Goal: Information Seeking & Learning: Find specific fact

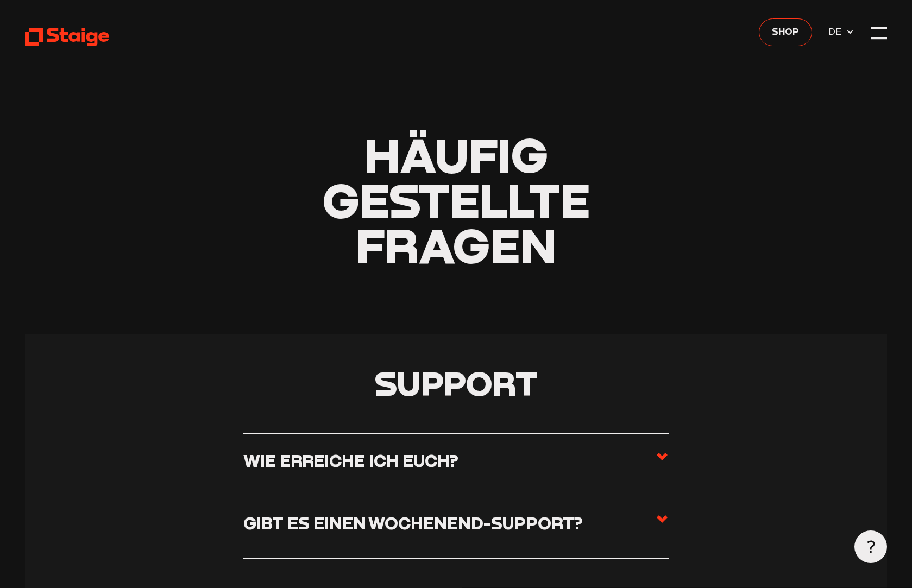
click at [843, 28] on span "DE" at bounding box center [836, 31] width 17 height 15
click at [880, 41] on div at bounding box center [879, 33] width 16 height 16
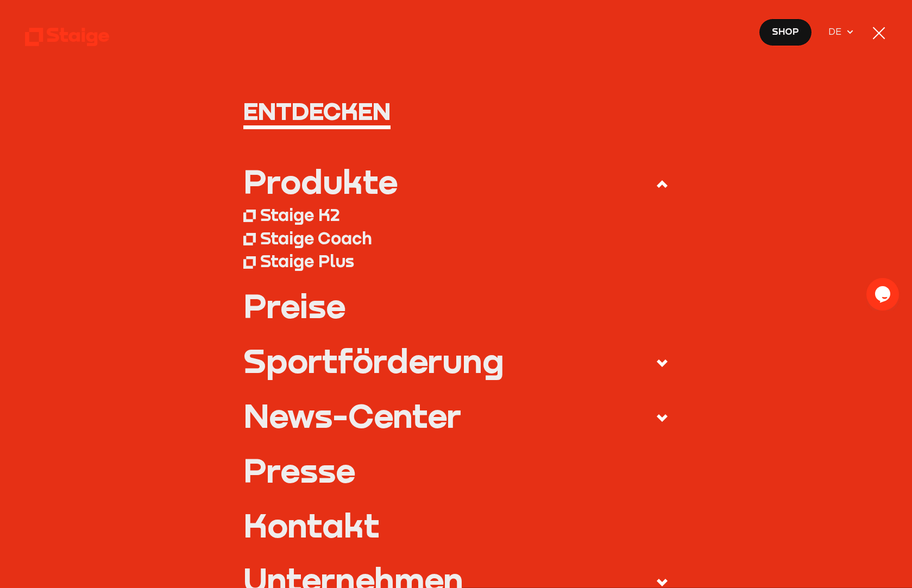
click at [875, 40] on div at bounding box center [879, 33] width 16 height 16
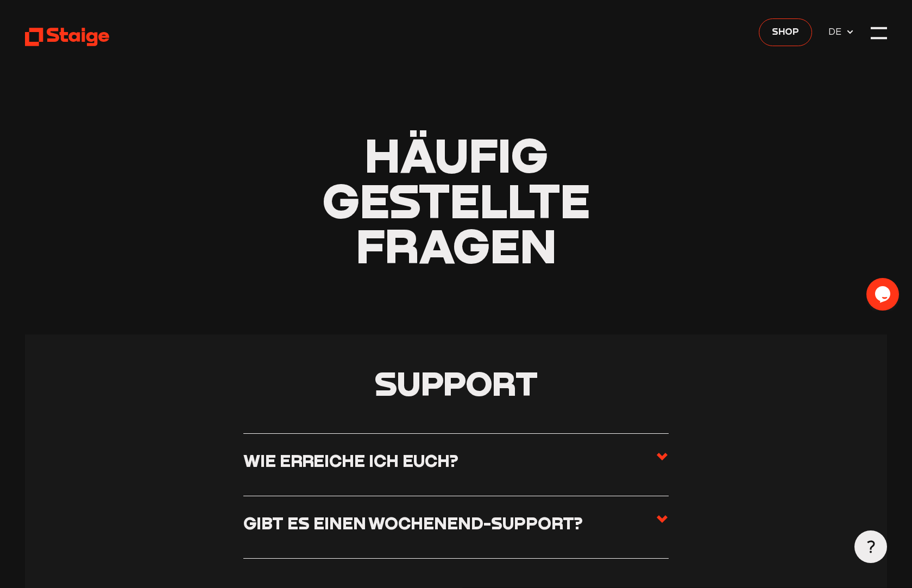
drag, startPoint x: 789, startPoint y: 277, endPoint x: 785, endPoint y: 269, distance: 9.2
click at [789, 277] on header "Häufig gestellte Fragen" at bounding box center [456, 167] width 862 height 335
drag, startPoint x: 785, startPoint y: 269, endPoint x: 760, endPoint y: 340, distance: 75.2
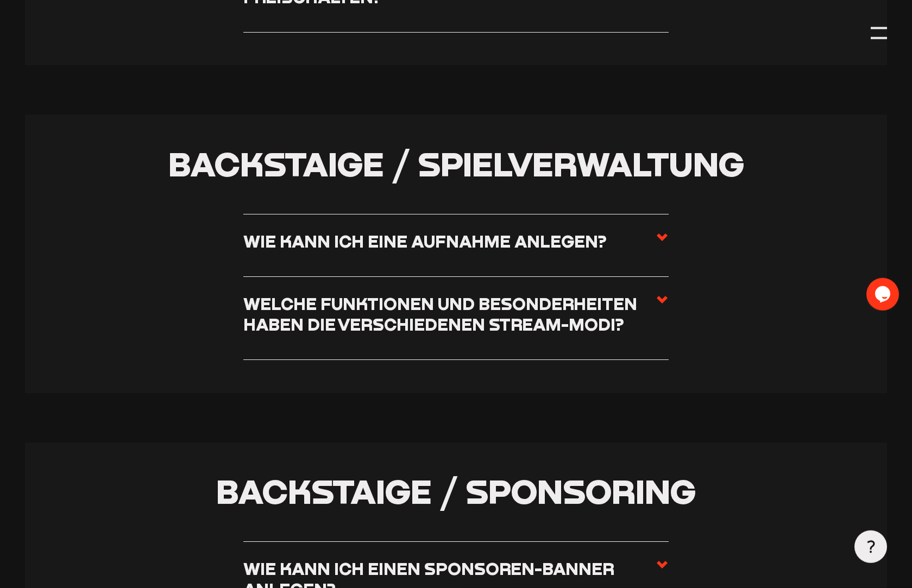
scroll to position [2641, 0]
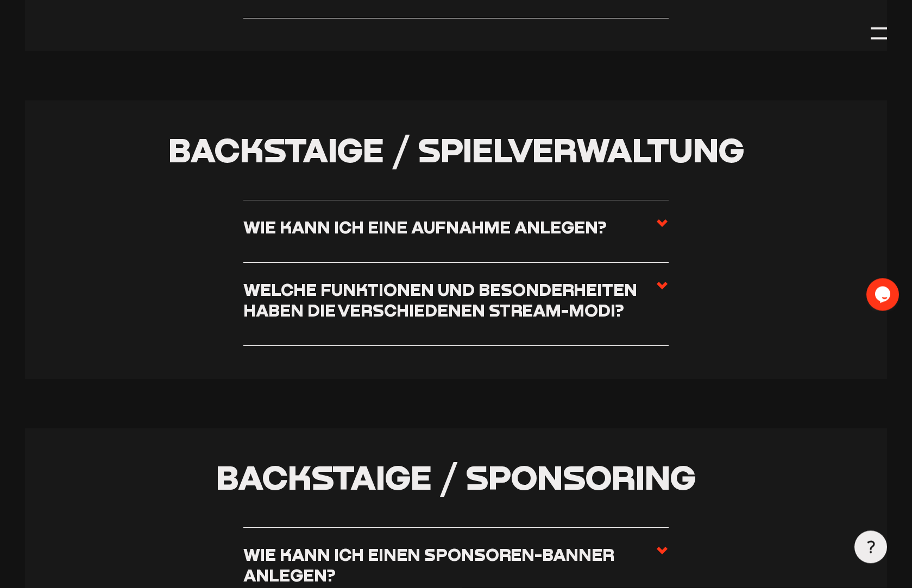
click at [664, 290] on icon at bounding box center [662, 285] width 13 height 13
click at [0, 0] on input "Welche Funktionen und Besonderheiten haben die verschiedenen Stream-Modi?" at bounding box center [0, 0] width 0 height 0
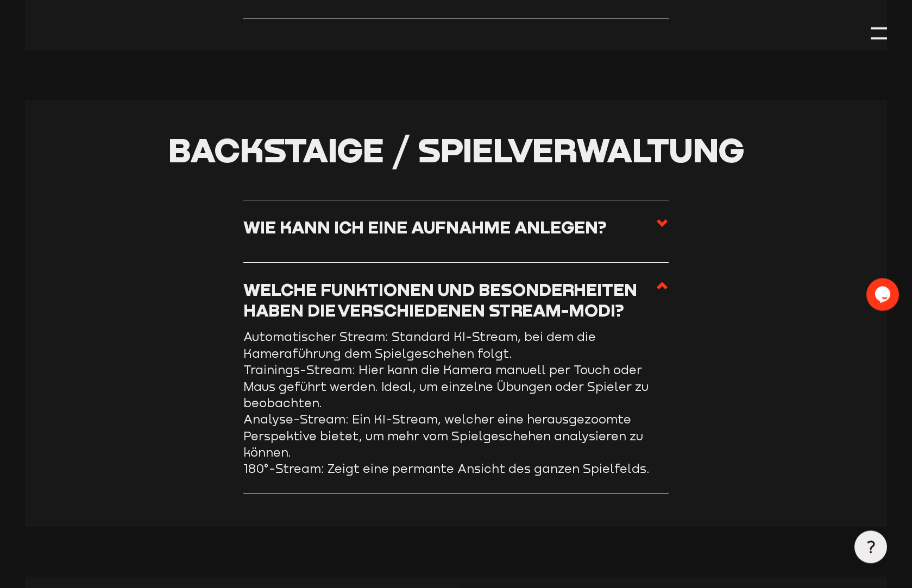
click at [664, 290] on icon at bounding box center [662, 285] width 13 height 13
click at [0, 0] on input "Welche Funktionen und Besonderheiten haben die verschiedenen Stream-Modi?" at bounding box center [0, 0] width 0 height 0
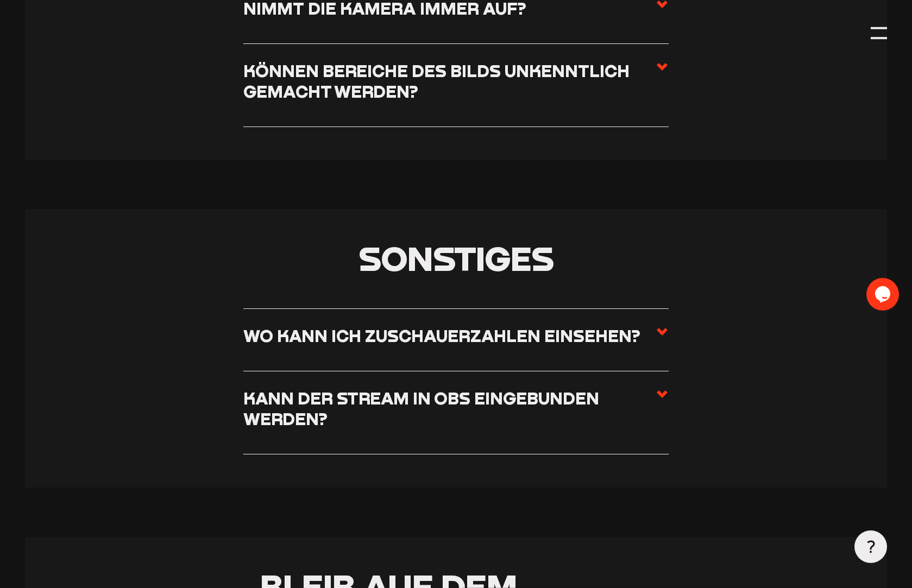
scroll to position [6643, 0]
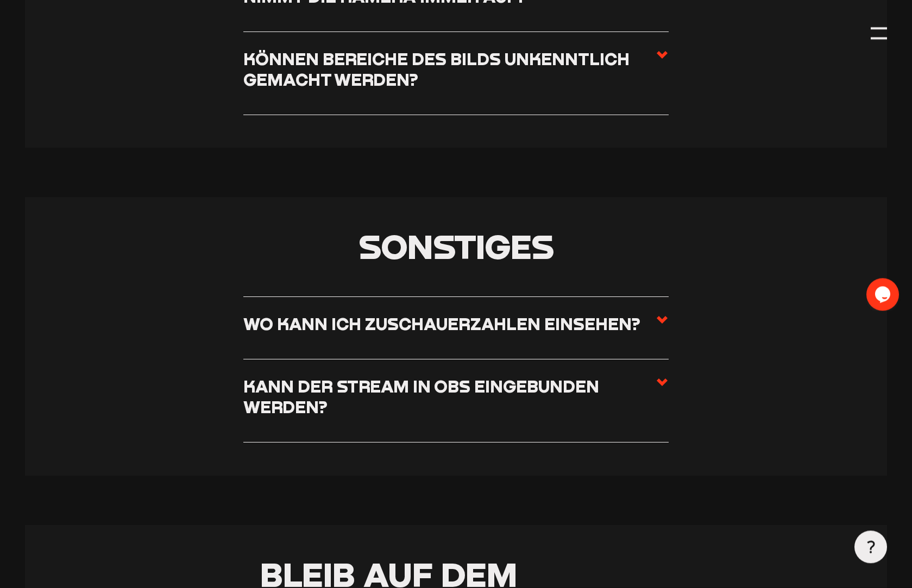
click at [653, 313] on label "Wo kann ich Zuschauerzahlen einsehen?" at bounding box center [455, 327] width 425 height 29
click at [0, 0] on input "Wo kann ich Zuschauerzahlen einsehen?" at bounding box center [0, 0] width 0 height 0
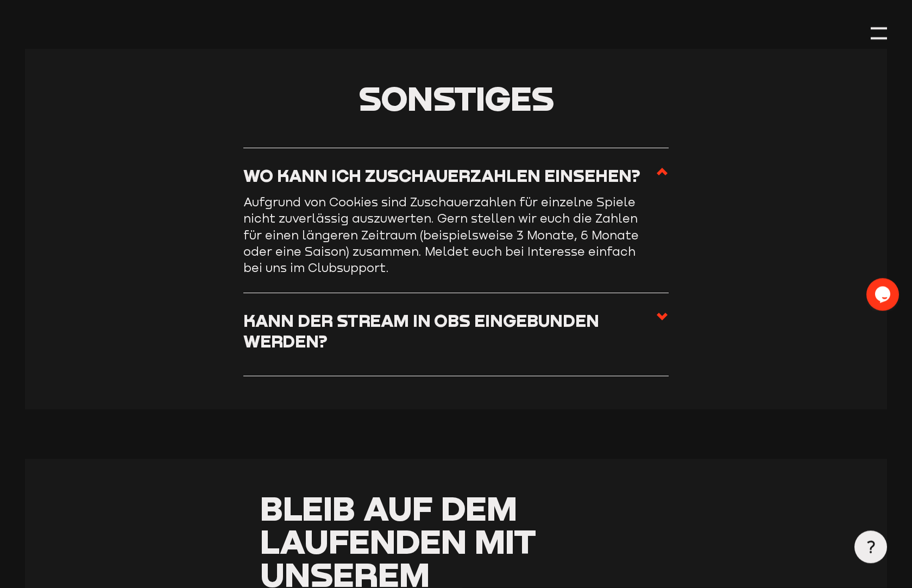
scroll to position [6494, 0]
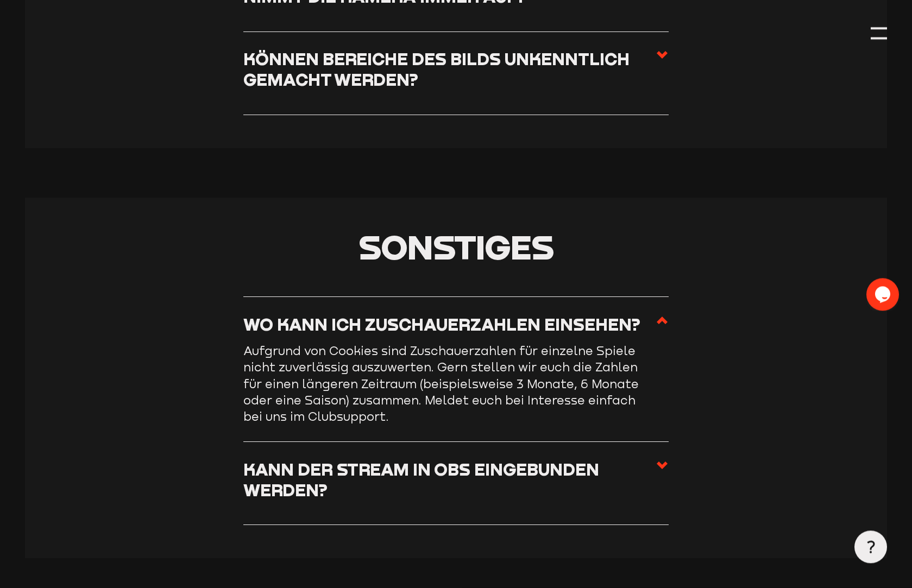
click at [653, 314] on label "Wo kann ich Zuschauerzahlen einsehen?" at bounding box center [455, 328] width 425 height 29
click at [0, 0] on input "Wo kann ich Zuschauerzahlen einsehen?" at bounding box center [0, 0] width 0 height 0
click at [655, 314] on label "Wo kann ich Zuschauerzahlen einsehen?" at bounding box center [455, 328] width 425 height 29
click at [0, 0] on input "Wo kann ich Zuschauerzahlen einsehen?" at bounding box center [0, 0] width 0 height 0
click at [651, 314] on label "Wo kann ich Zuschauerzahlen einsehen?" at bounding box center [455, 328] width 425 height 29
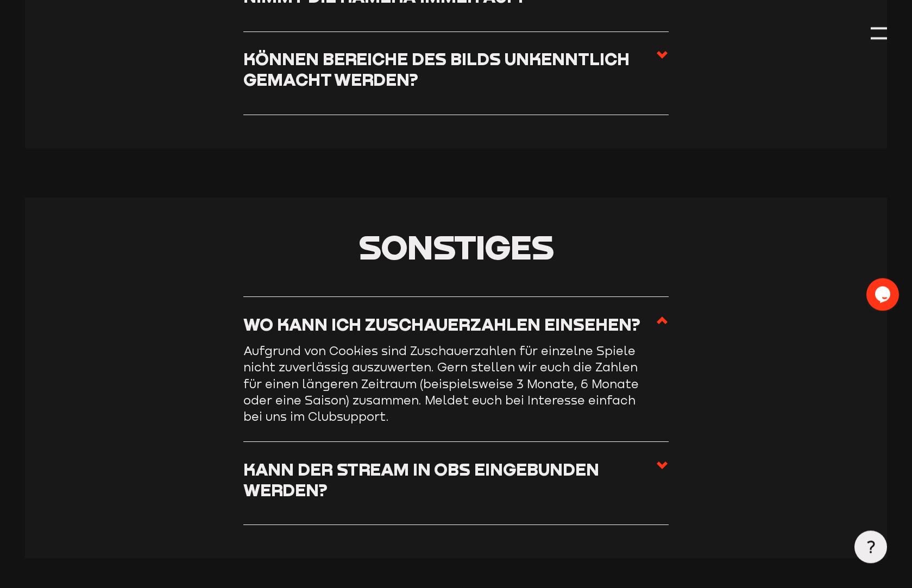
click at [0, 0] on input "Wo kann ich Zuschauerzahlen einsehen?" at bounding box center [0, 0] width 0 height 0
click at [661, 314] on icon at bounding box center [662, 320] width 13 height 13
click at [0, 0] on input "Wo kann ich Zuschauerzahlen einsehen?" at bounding box center [0, 0] width 0 height 0
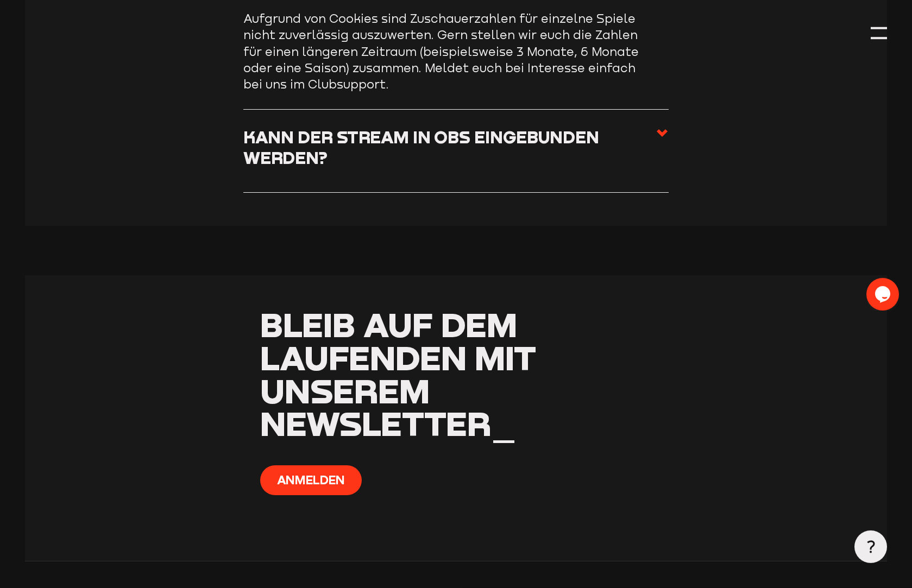
scroll to position [6861, 0]
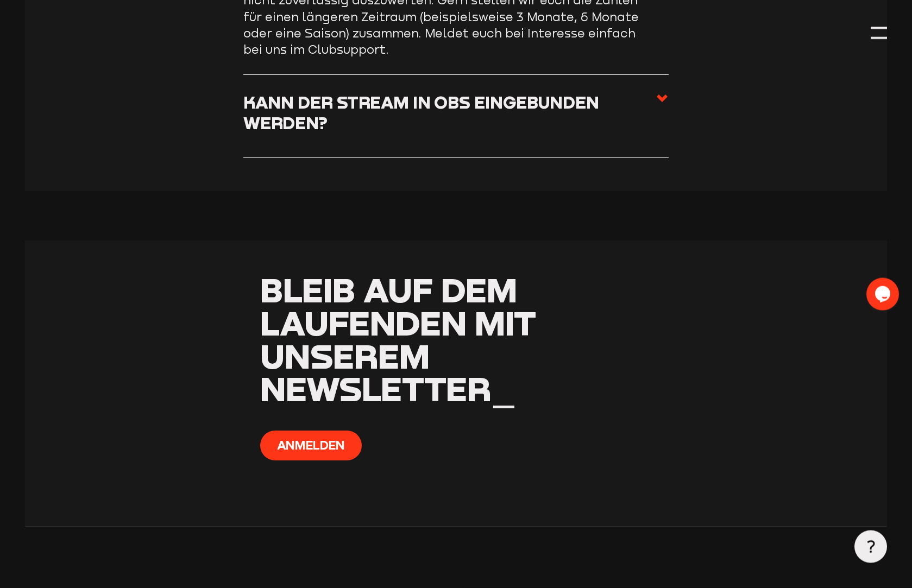
click at [664, 92] on icon at bounding box center [662, 98] width 13 height 13
click at [0, 0] on input "Kann der Stream in OBS eingebunden werden?" at bounding box center [0, 0] width 0 height 0
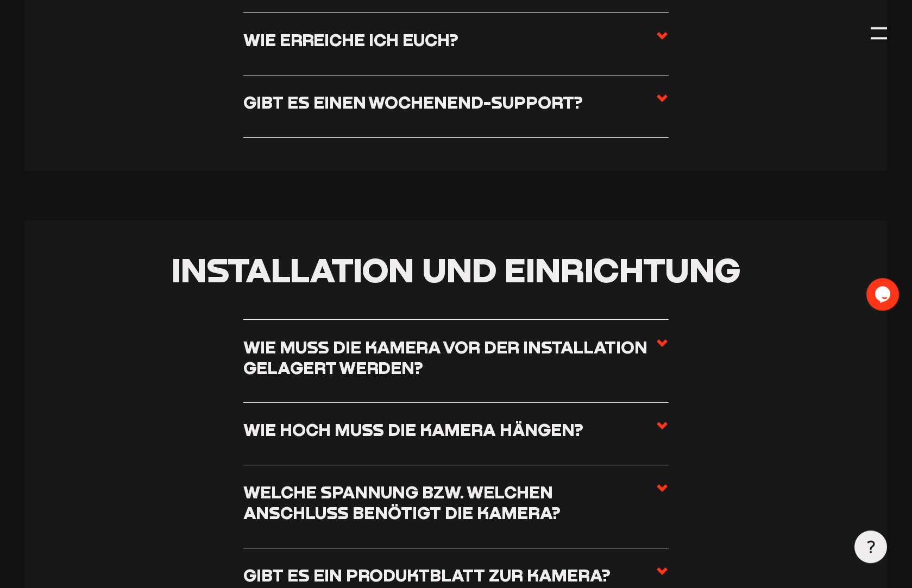
scroll to position [386, 0]
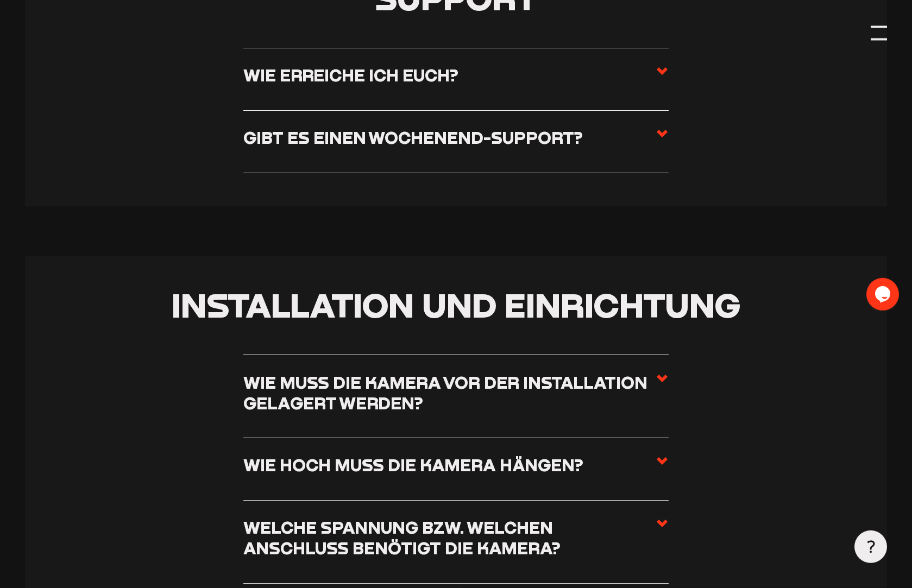
click at [872, 36] on div at bounding box center [879, 33] width 16 height 16
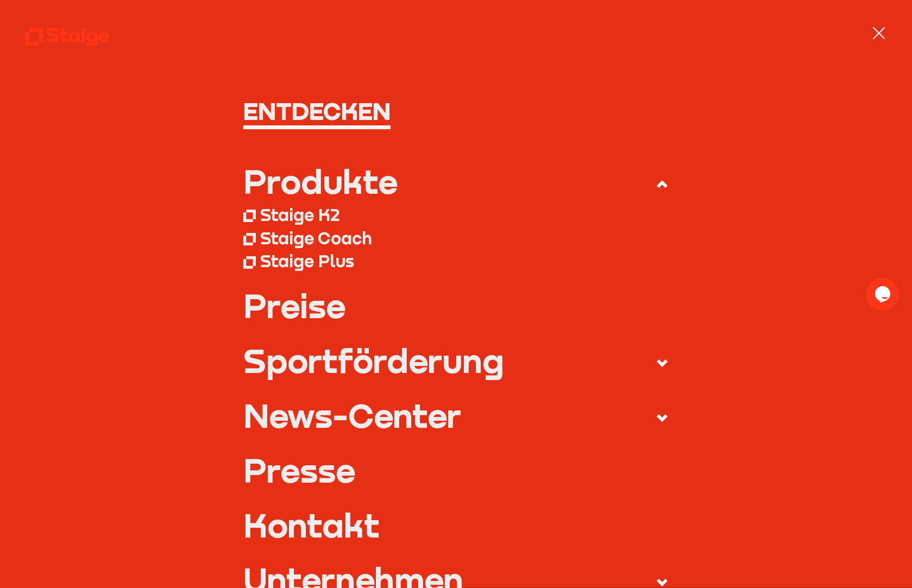
click at [872, 36] on div at bounding box center [879, 33] width 16 height 16
